Goal: Find specific page/section: Find specific page/section

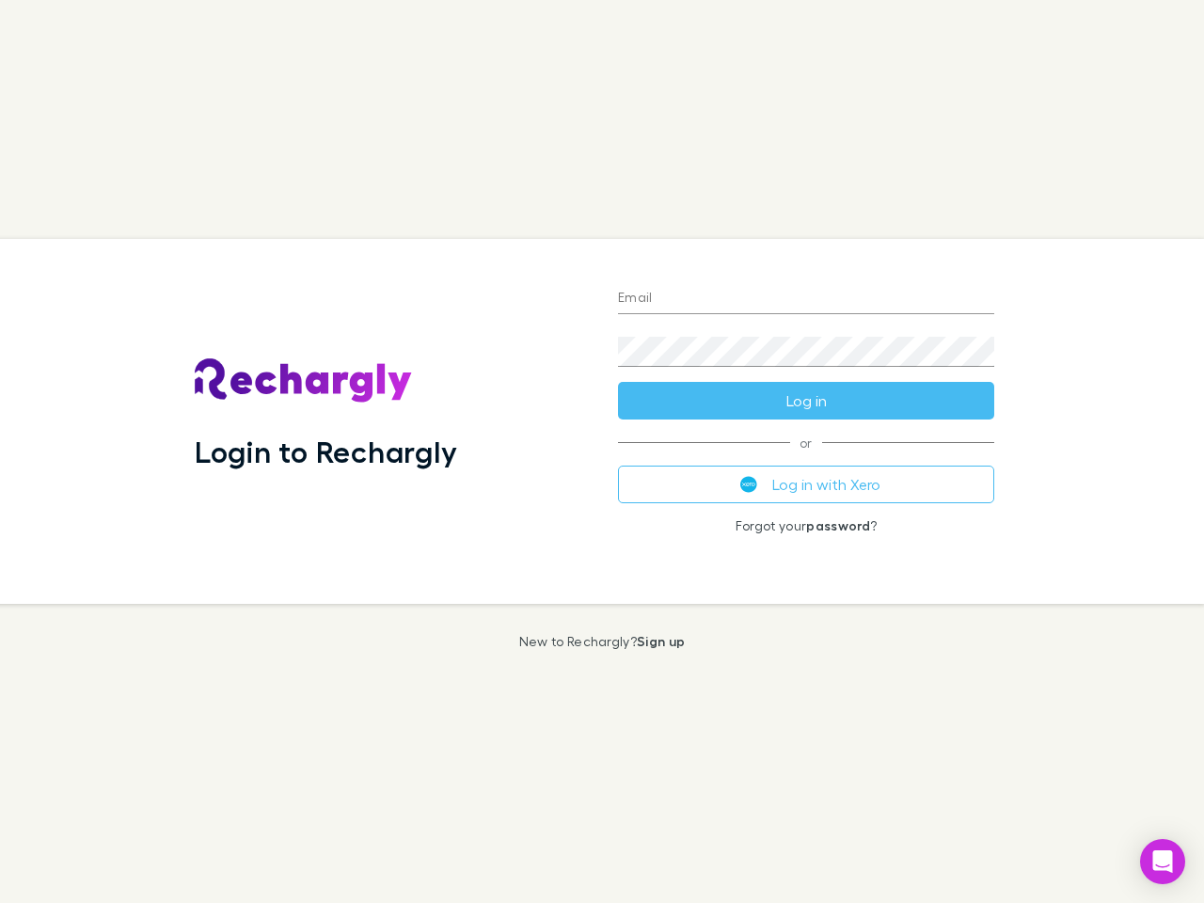
click at [602, 452] on div "Login to Rechargly" at bounding box center [391, 421] width 423 height 365
click at [806, 299] on input "Email" at bounding box center [806, 299] width 376 height 30
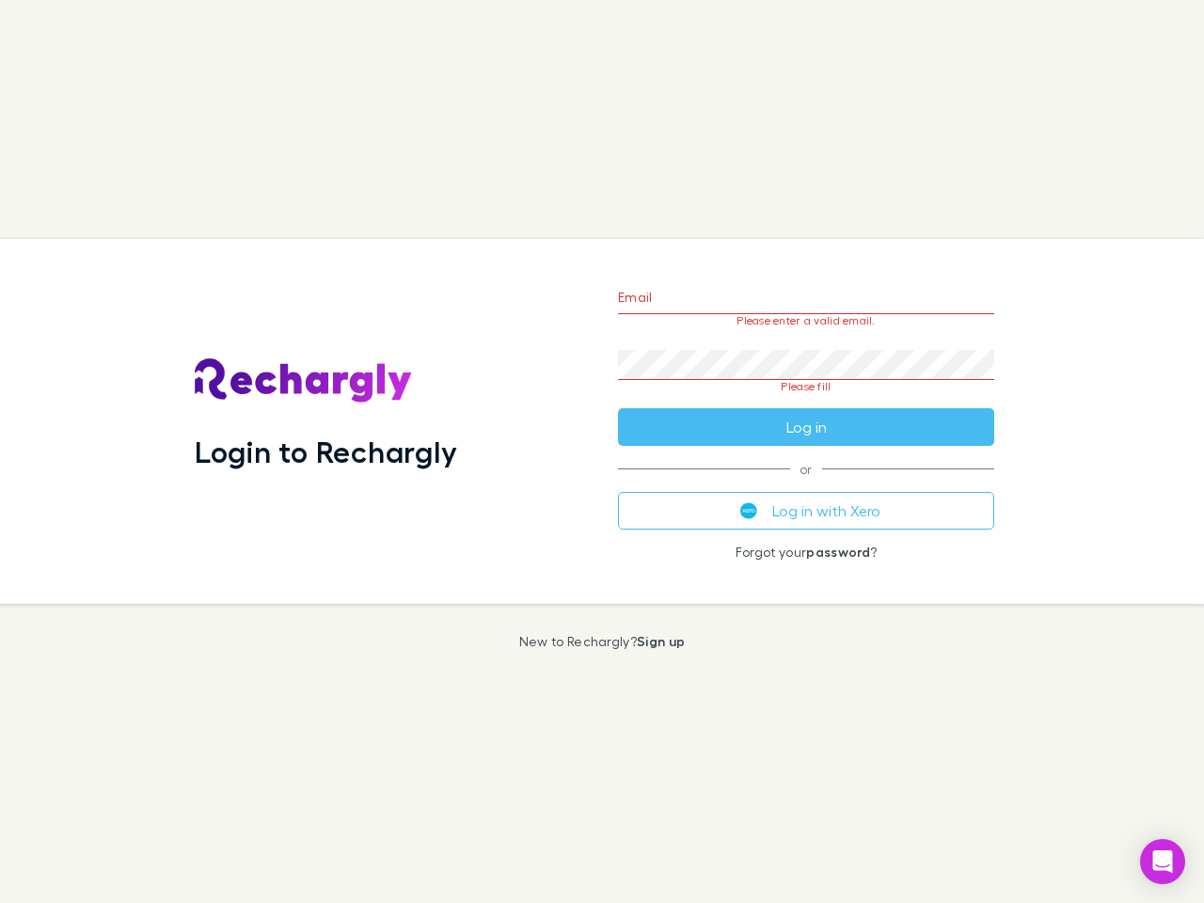
click at [806, 401] on form "Email Please enter a valid email. Password Please fill Log in" at bounding box center [806, 357] width 376 height 177
click at [806, 484] on div "Email Please enter a valid email. Password Please fill Log in or Log in with Xe…" at bounding box center [806, 421] width 406 height 365
click at [1163, 862] on icon "Open Intercom Messenger" at bounding box center [1163, 861] width 20 height 23
